Goal: Navigation & Orientation: Find specific page/section

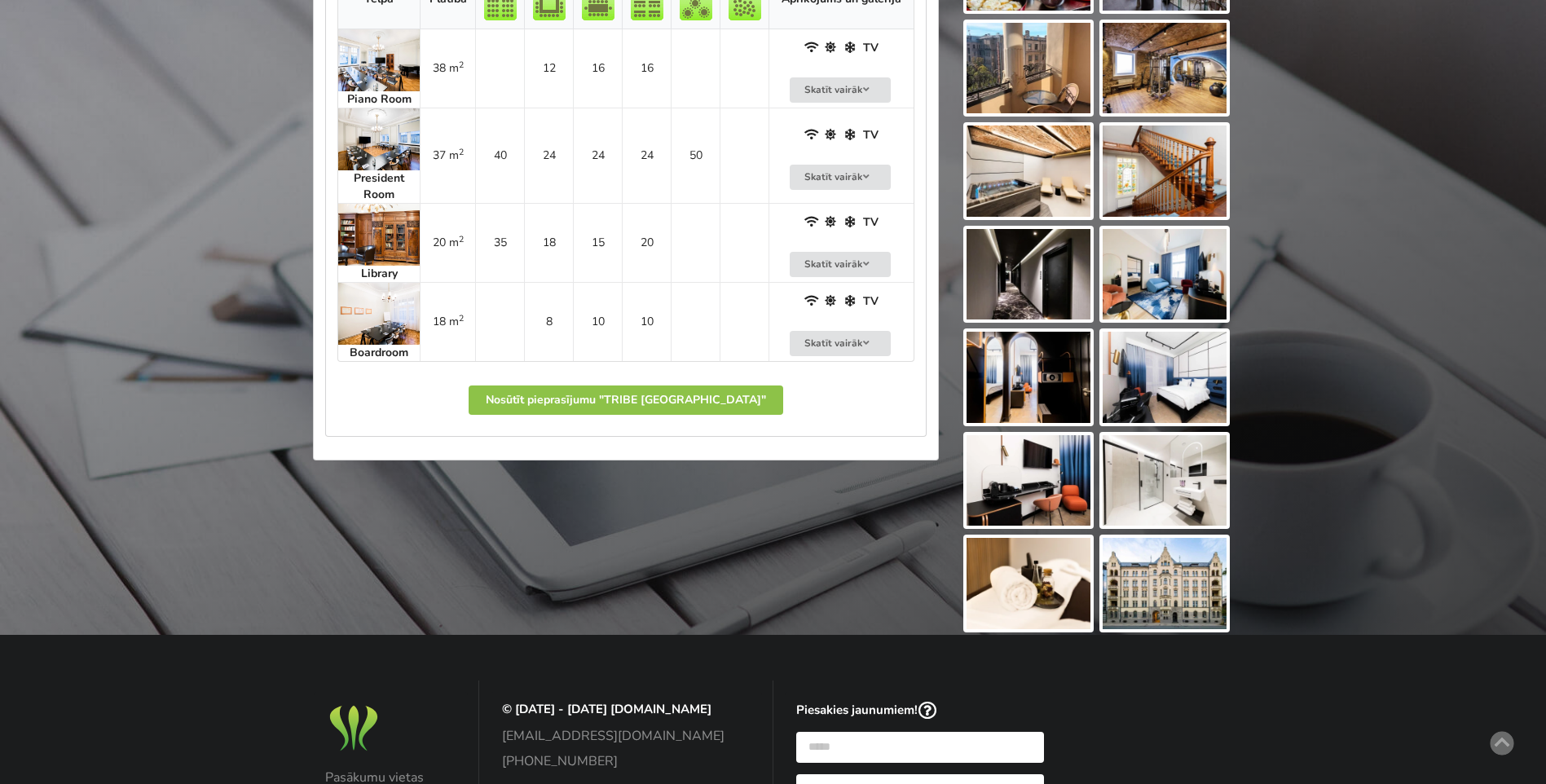
scroll to position [1135, 0]
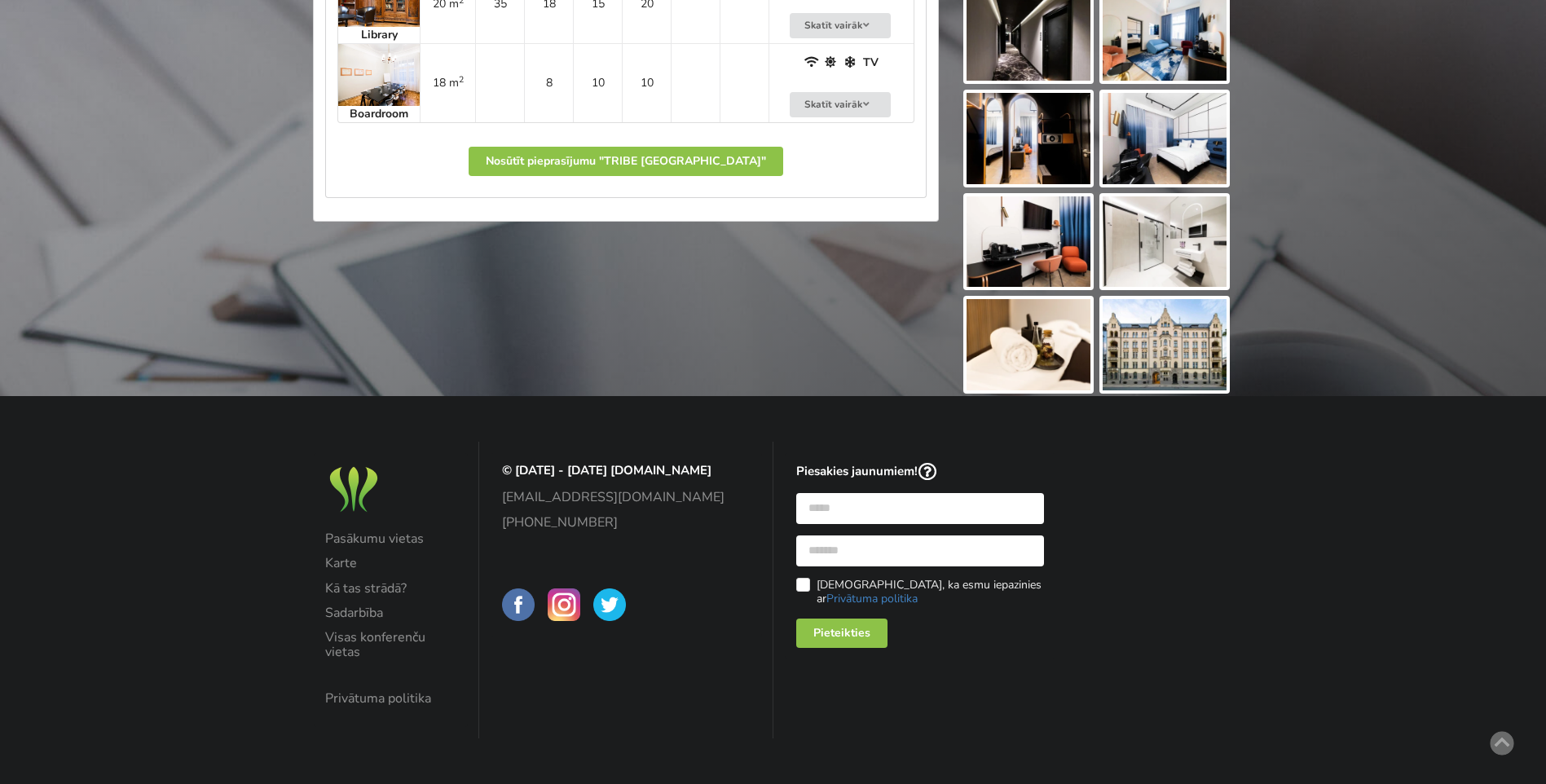
click at [530, 603] on img at bounding box center [518, 604] width 32 height 32
click at [565, 609] on img at bounding box center [563, 604] width 32 height 32
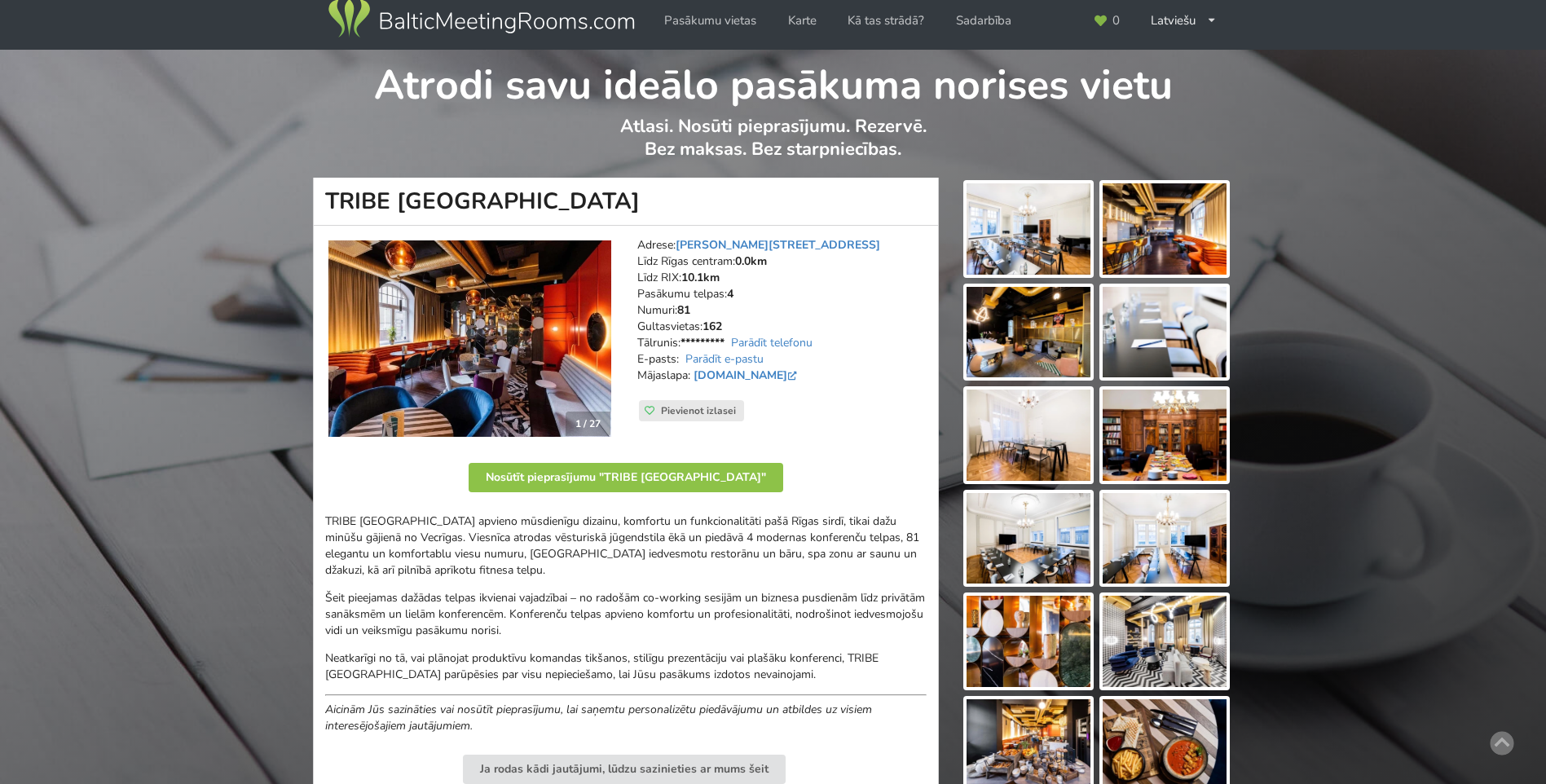
scroll to position [0, 0]
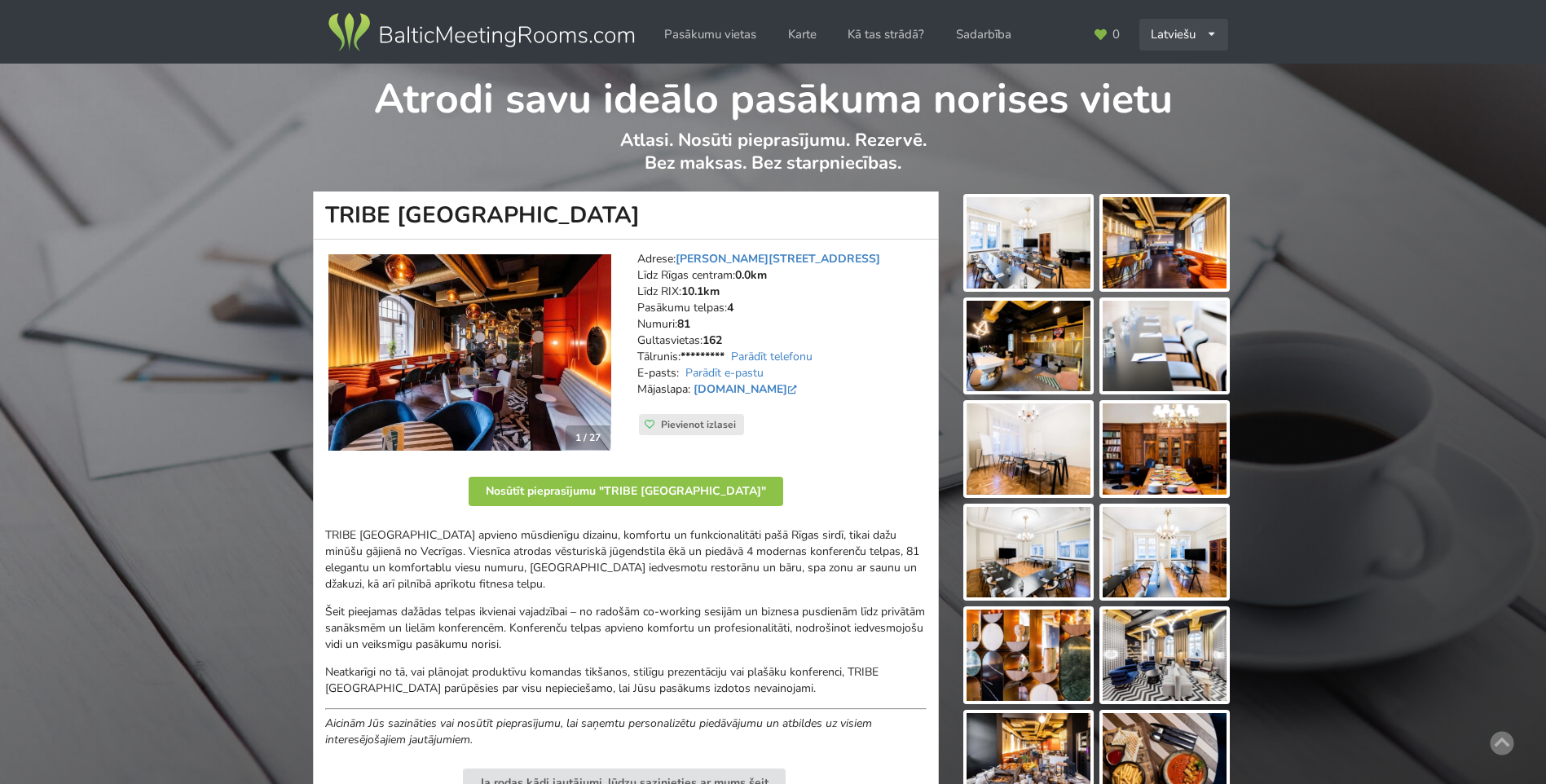
click at [1182, 30] on div "Latviešu English Русский" at bounding box center [1183, 34] width 88 height 31
click at [1169, 93] on link "Русский" at bounding box center [1184, 103] width 86 height 31
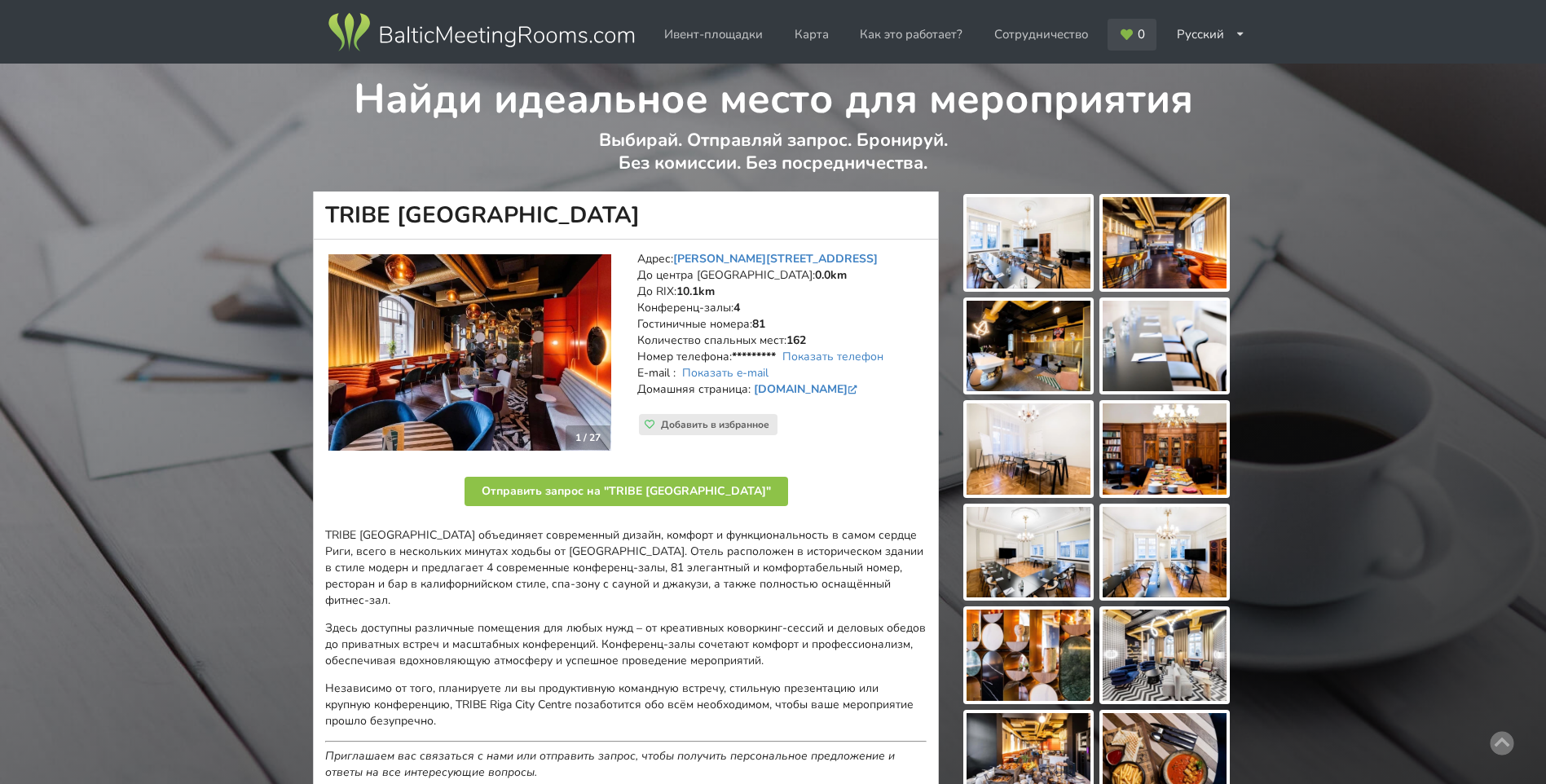
click at [1127, 31] on icon at bounding box center [1126, 34] width 15 height 12
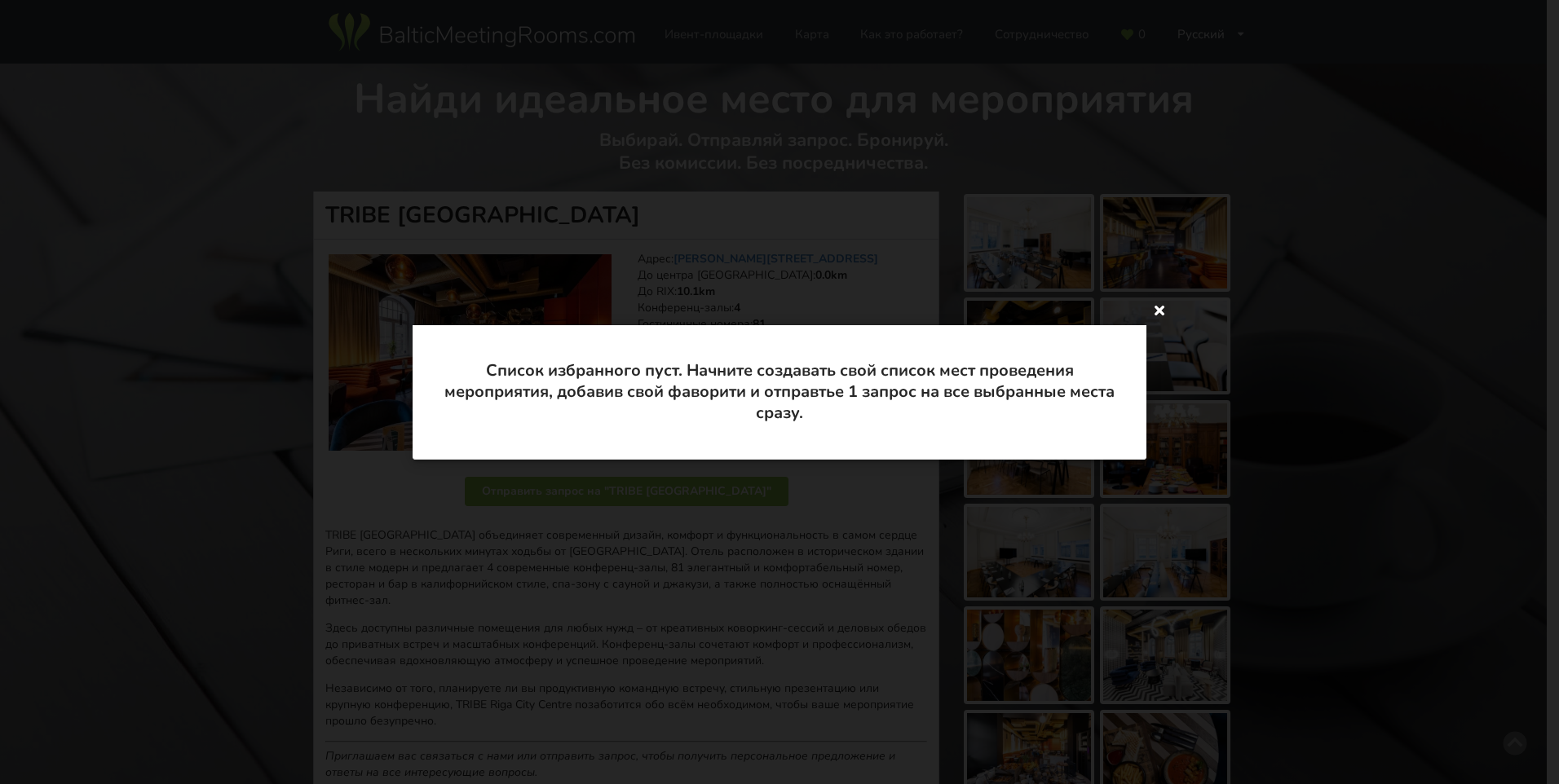
click at [1154, 308] on icon at bounding box center [1159, 309] width 27 height 27
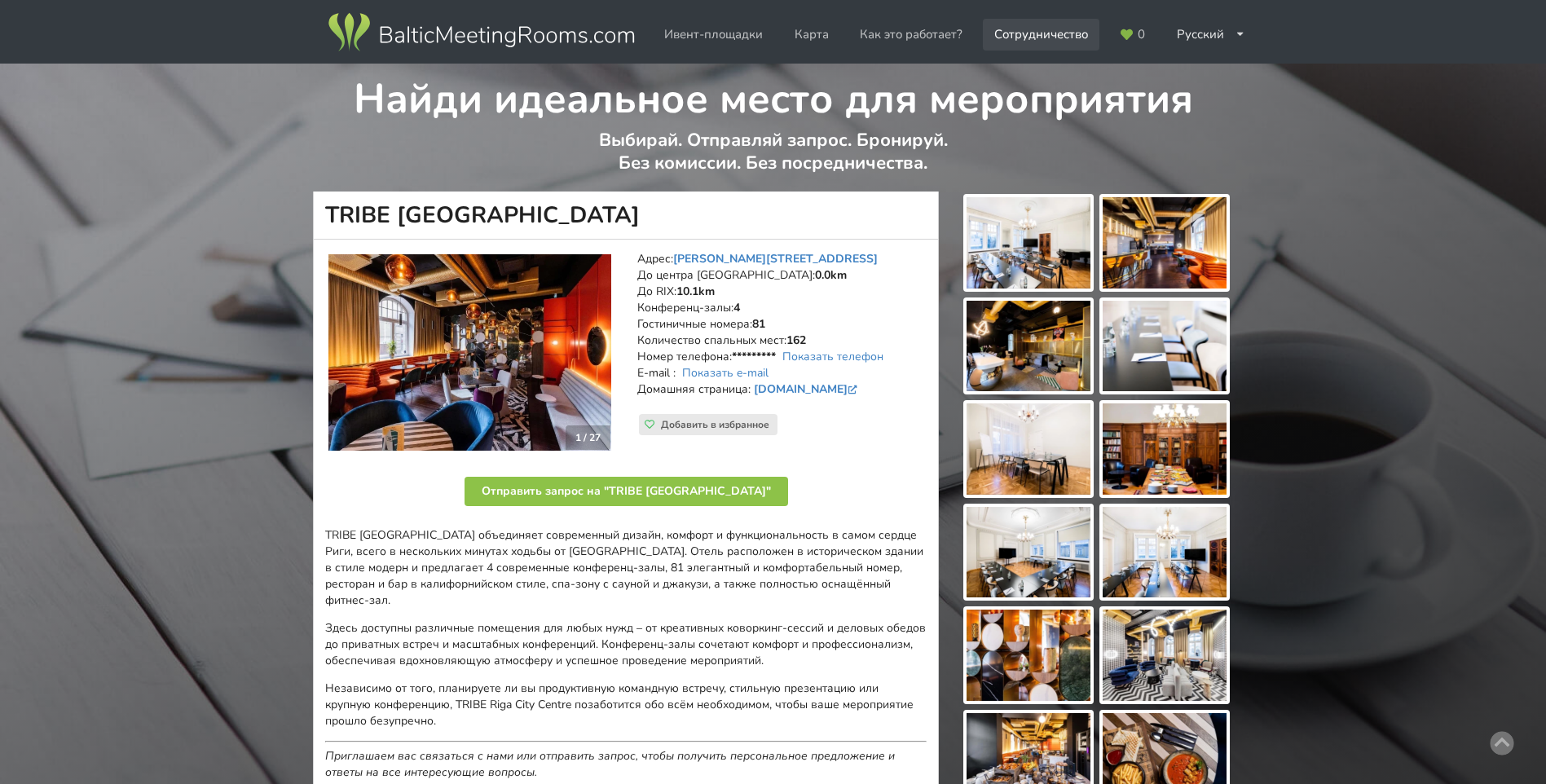
click at [1021, 35] on link "Сотрудничество" at bounding box center [1041, 34] width 117 height 31
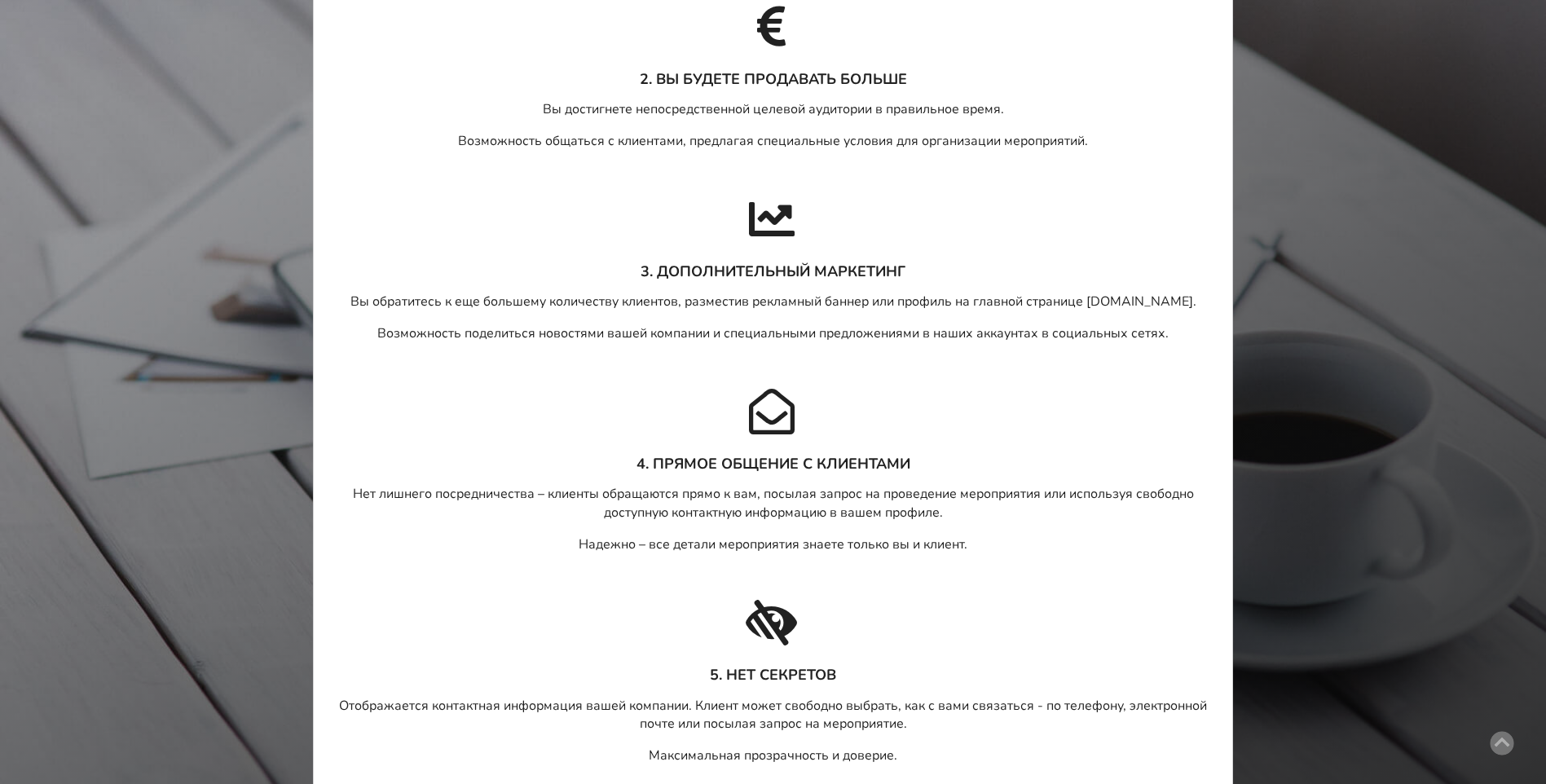
scroll to position [733, 0]
